Goal: Information Seeking & Learning: Learn about a topic

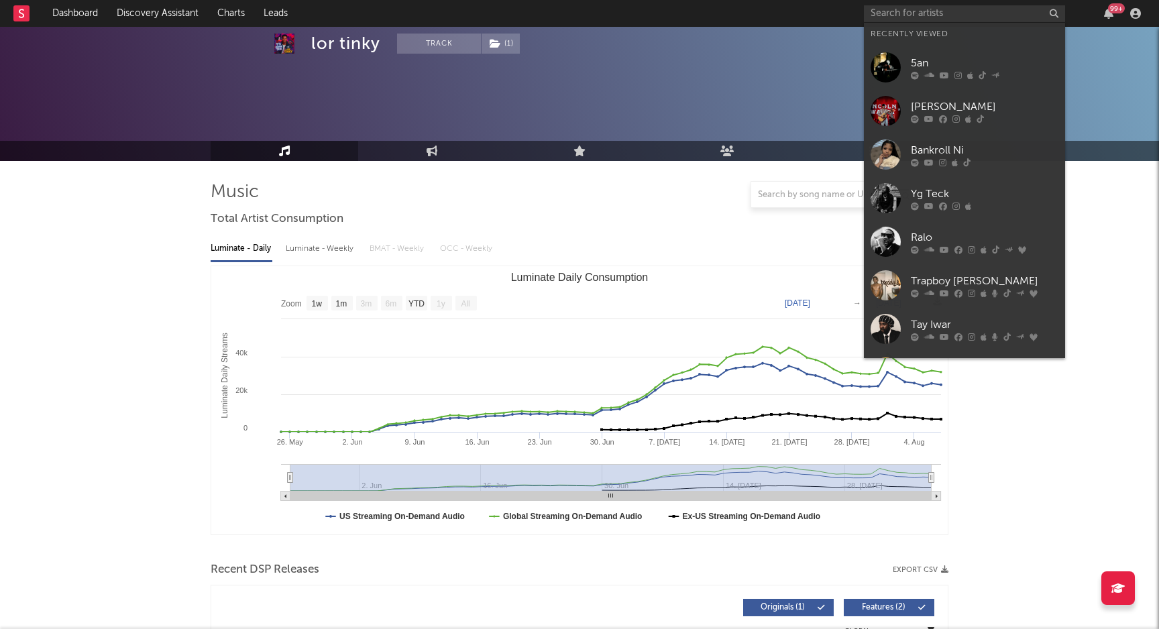
select select "1w"
click at [930, 7] on input "text" at bounding box center [964, 13] width 201 height 17
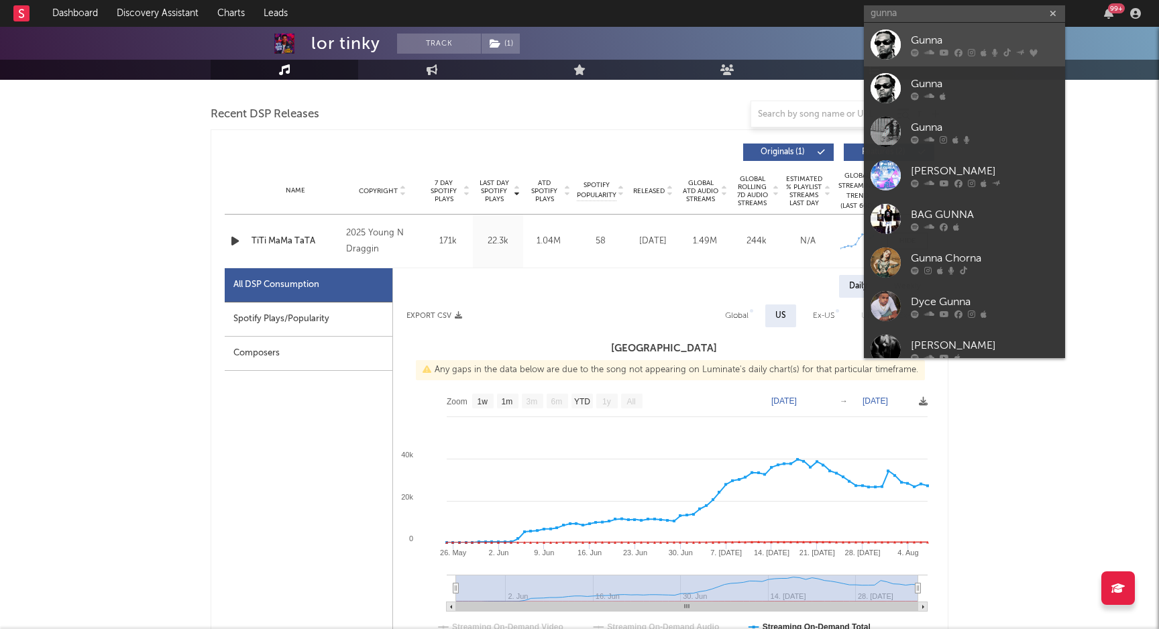
type input "gunna"
click at [935, 39] on div "Gunna" at bounding box center [985, 40] width 148 height 16
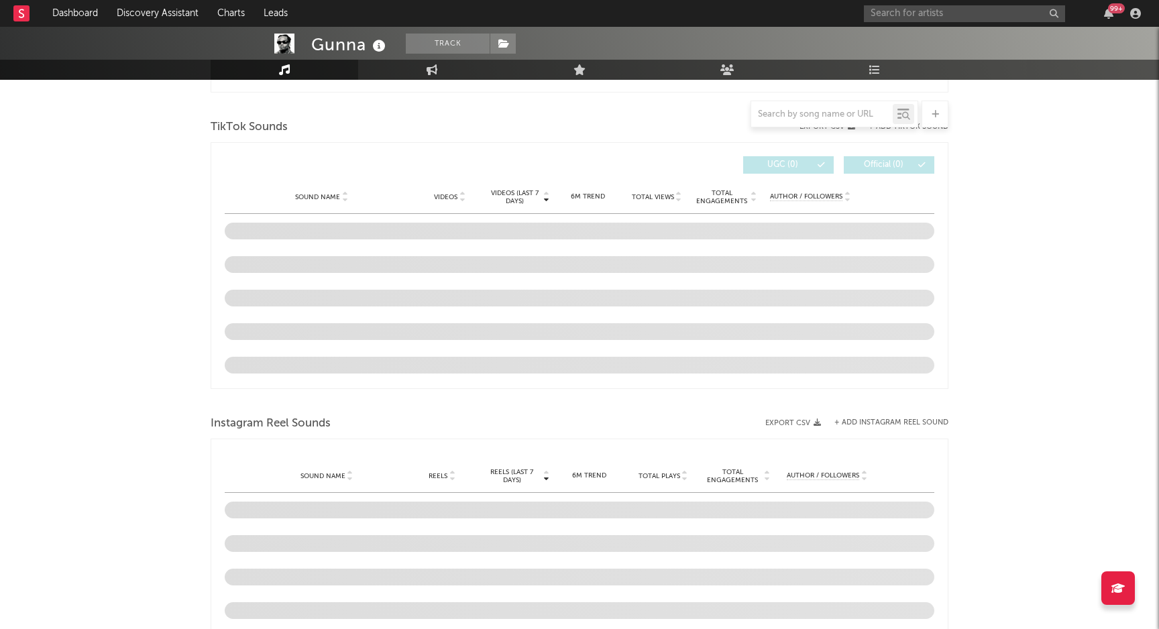
select select "6m"
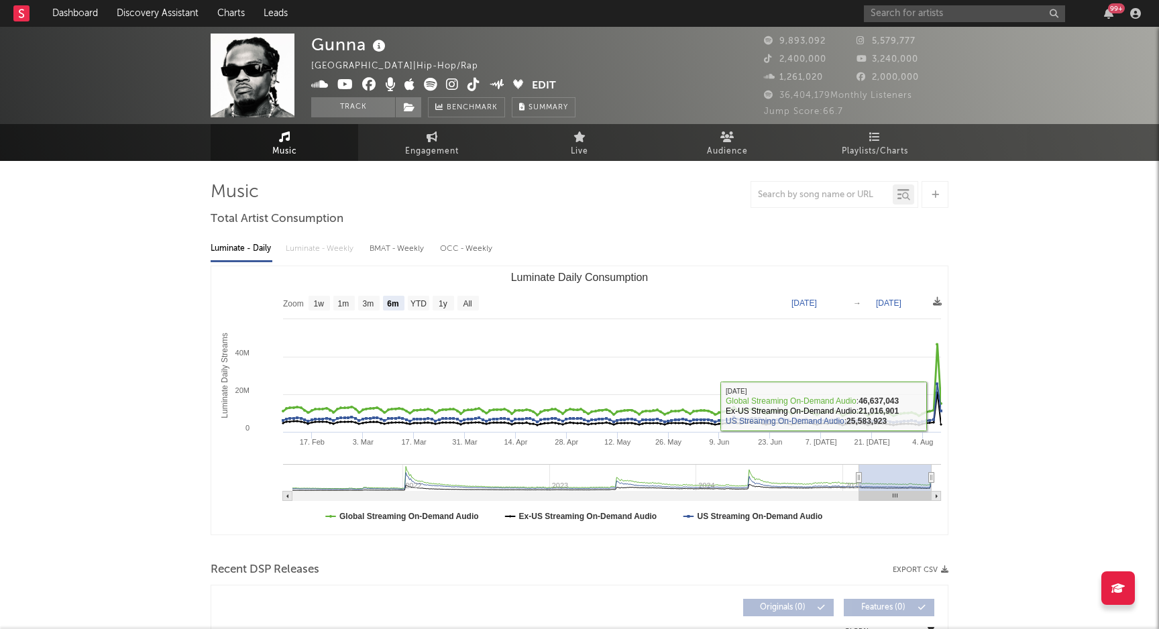
drag, startPoint x: 934, startPoint y: 406, endPoint x: 1113, endPoint y: 469, distance: 190.5
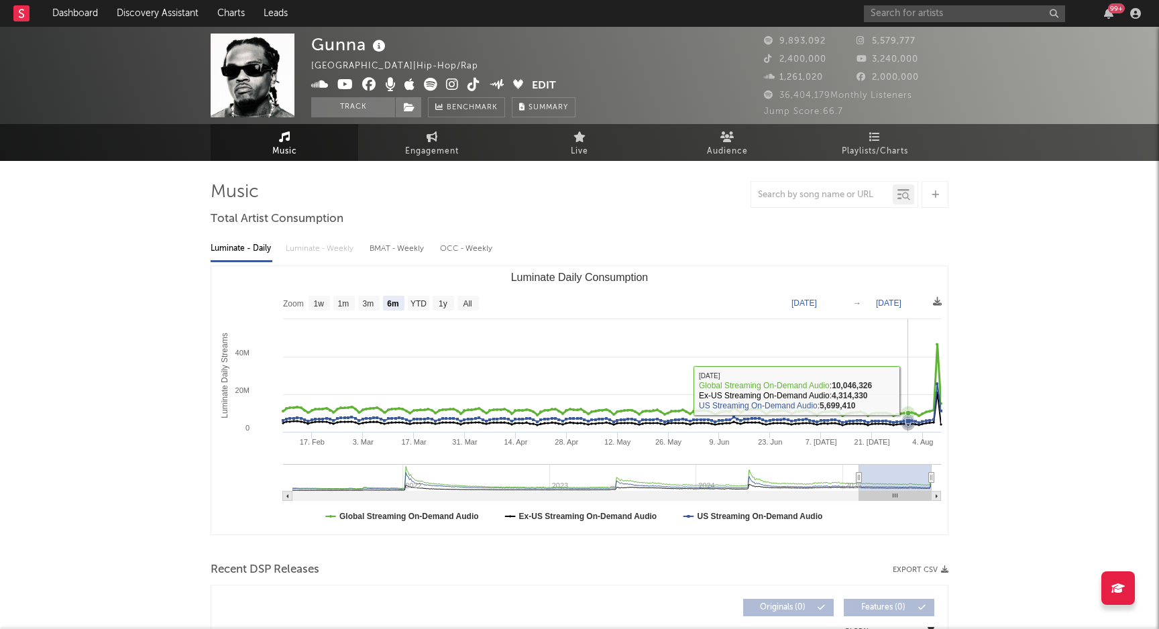
drag, startPoint x: 909, startPoint y: 390, endPoint x: 1158, endPoint y: 440, distance: 254.4
type input "[DATE]"
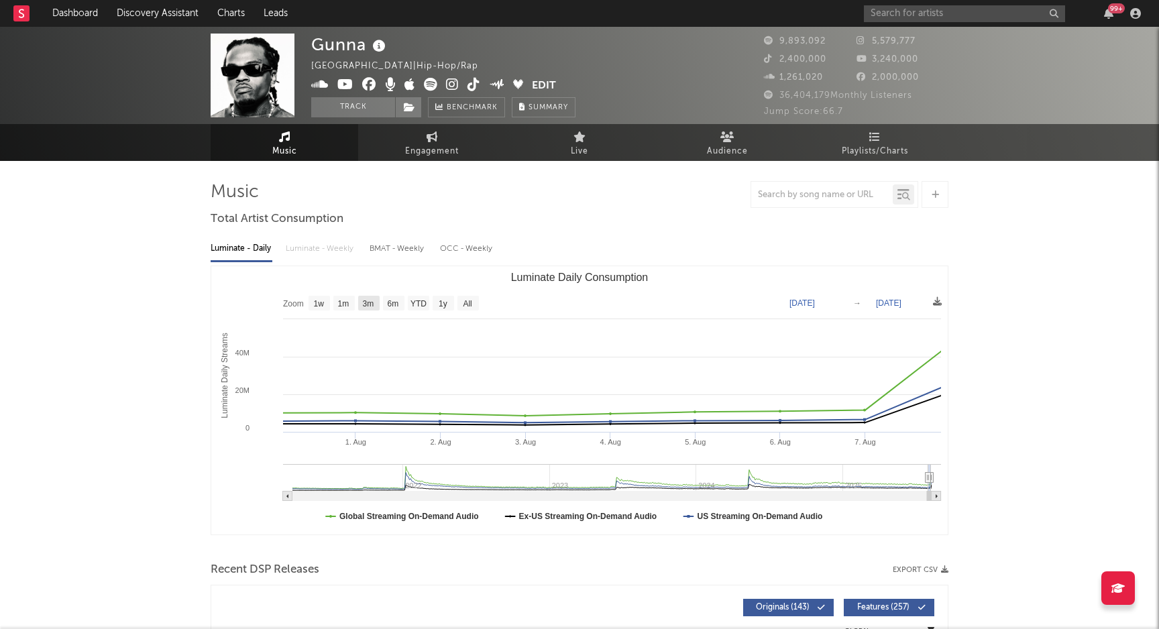
click at [357, 301] on rect "Luminate Daily Consumption" at bounding box center [579, 400] width 736 height 268
click at [321, 300] on text "1w" at bounding box center [319, 303] width 11 height 9
select select "1w"
type input "[DATE]"
click at [329, 300] on rect "Luminate Daily Consumption" at bounding box center [319, 303] width 21 height 15
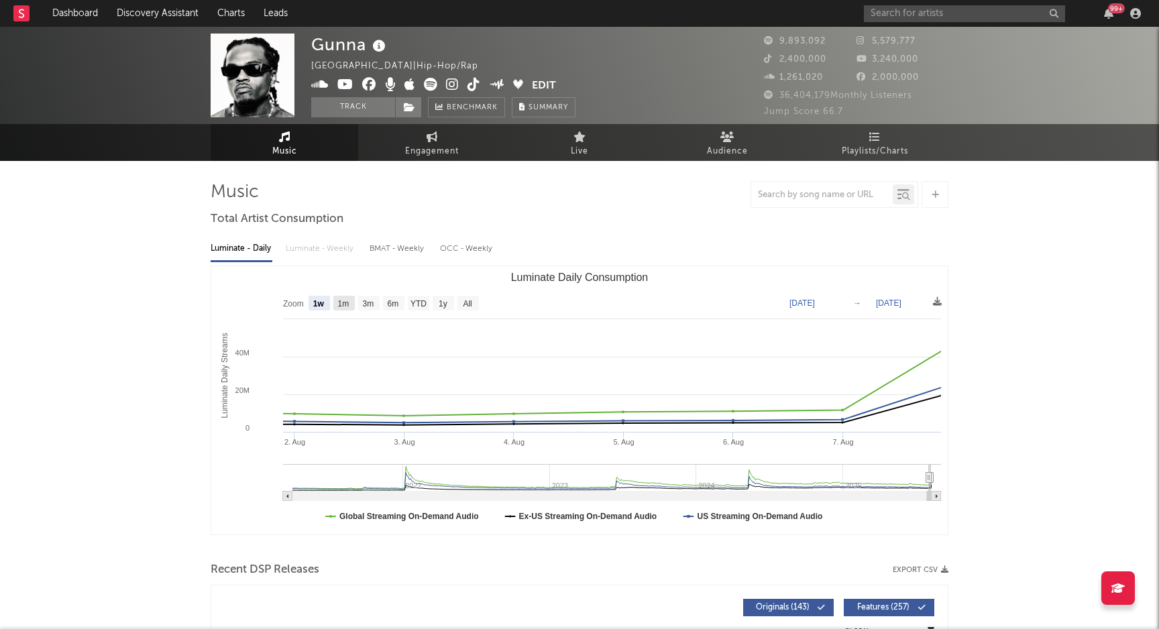
click at [345, 306] on text "1m" at bounding box center [343, 303] width 11 height 9
select select "1m"
type input "[DATE]"
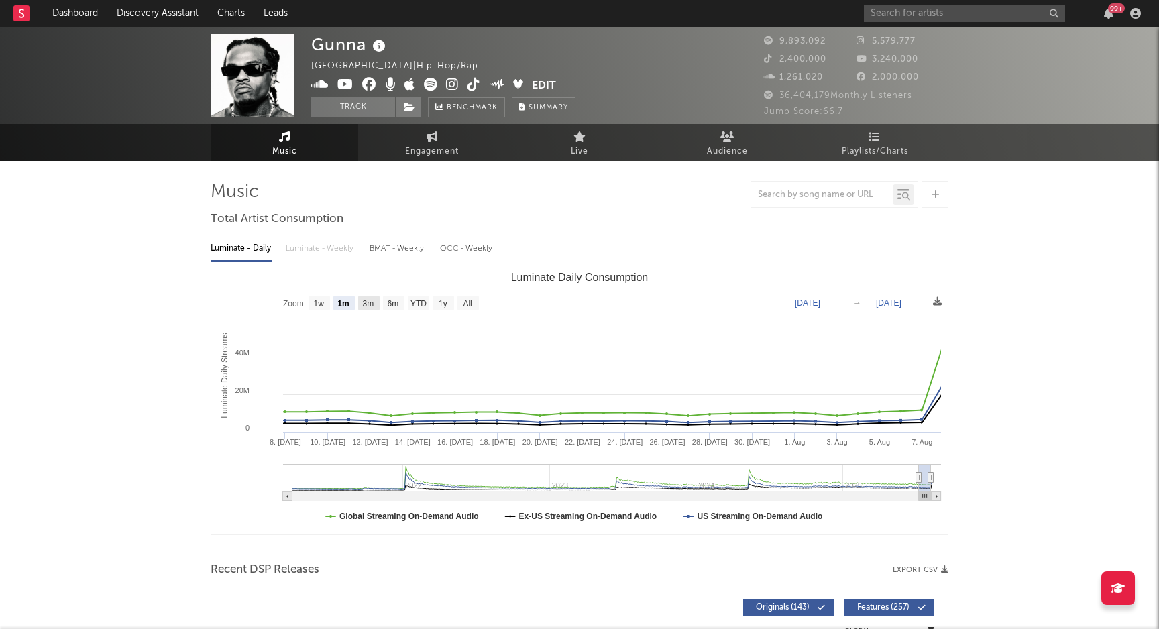
click at [370, 301] on text "3m" at bounding box center [368, 303] width 11 height 9
select select "3m"
type input "[DATE]"
click at [394, 300] on text "6m" at bounding box center [393, 303] width 11 height 9
select select "6m"
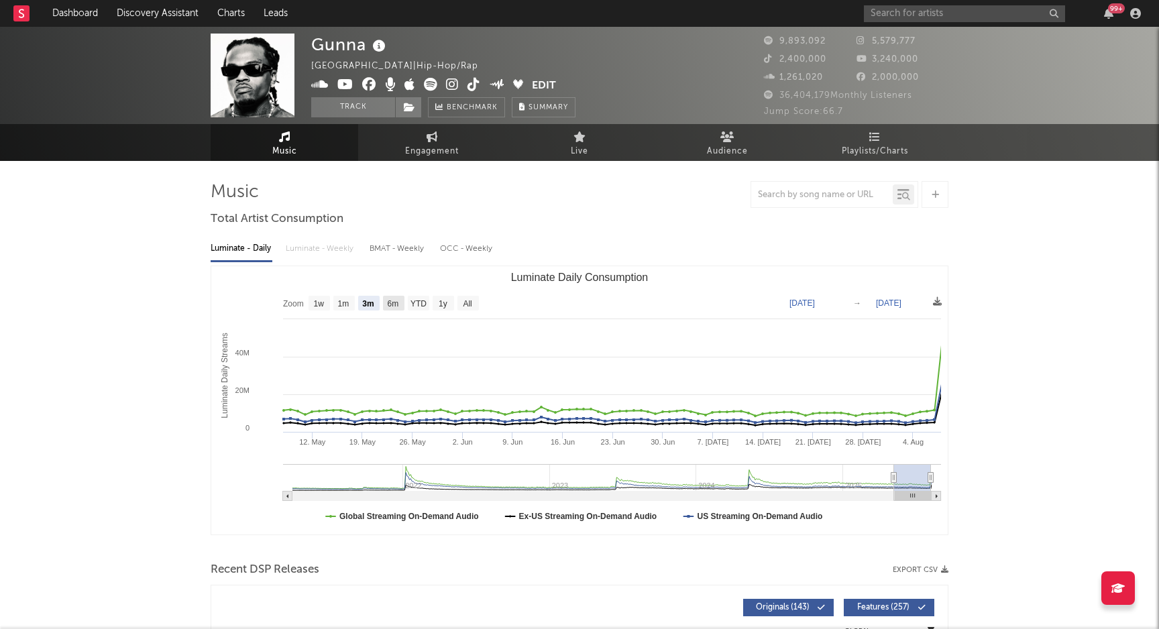
type input "[DATE]"
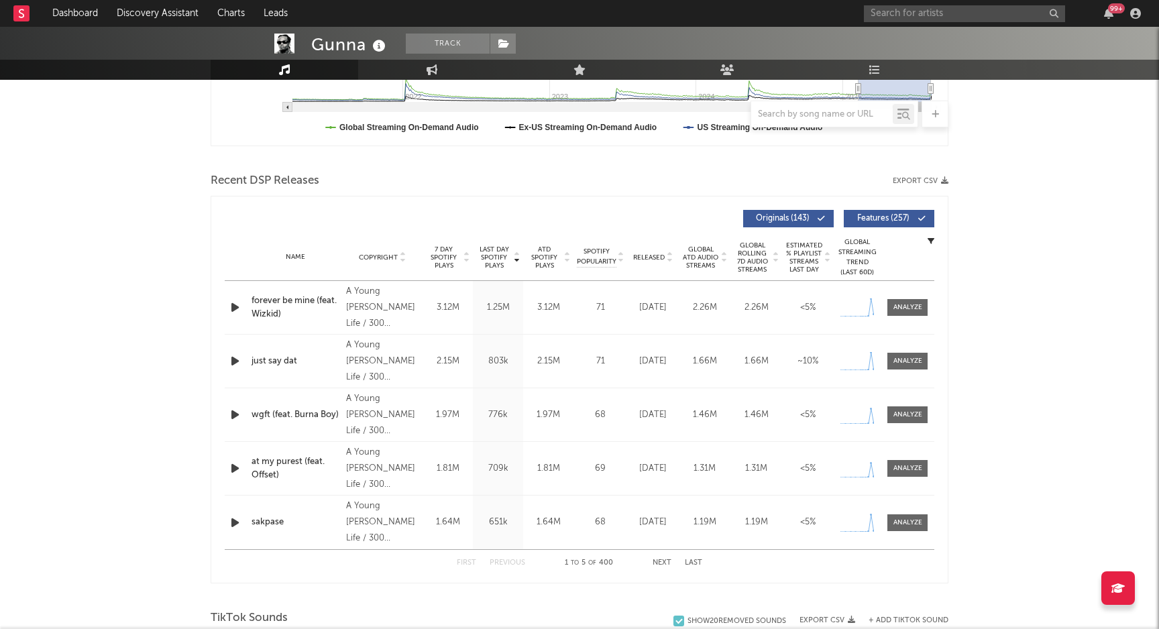
scroll to position [408, 0]
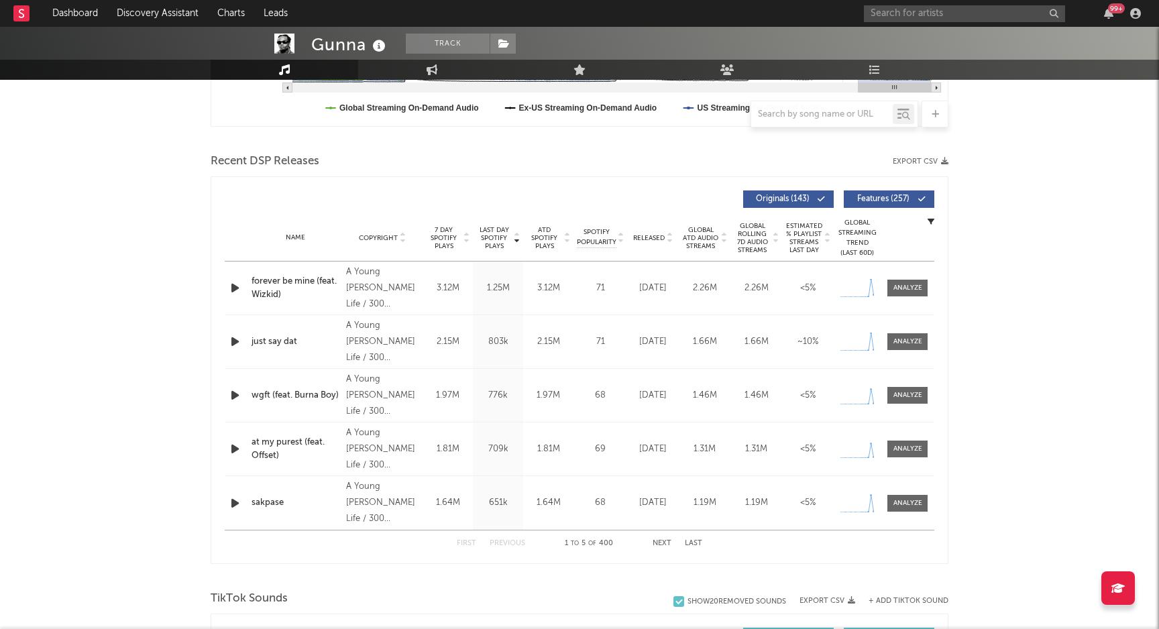
click at [633, 175] on div "Recent DSP Releases Export CSV Last Day Spotify Plays Copyright 7 Day Spotify P…" at bounding box center [580, 357] width 738 height 414
